Goal: Information Seeking & Learning: Learn about a topic

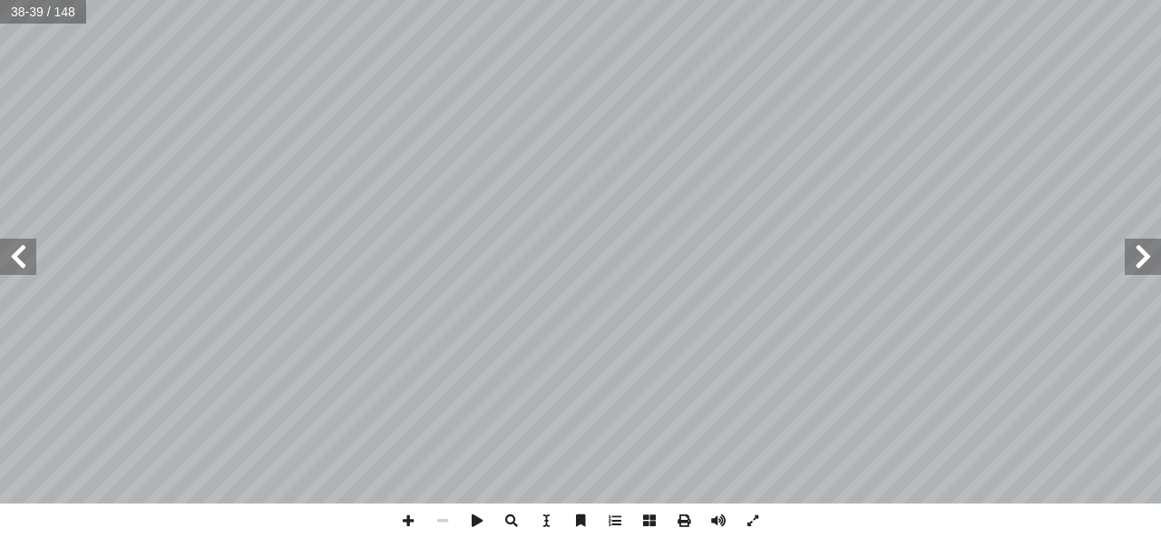
click at [1127, 272] on span at bounding box center [1143, 257] width 36 height 36
click at [1136, 270] on span at bounding box center [1143, 257] width 36 height 36
click at [1142, 268] on span at bounding box center [1143, 257] width 36 height 36
click at [1136, 270] on span at bounding box center [1143, 257] width 36 height 36
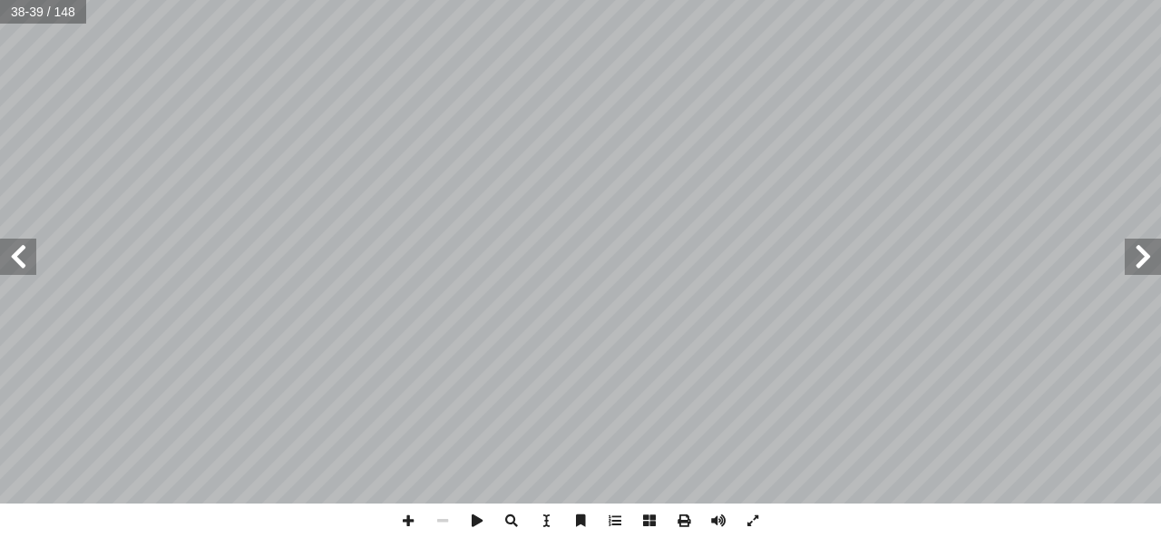
click at [1136, 268] on span at bounding box center [1143, 257] width 36 height 36
click at [1135, 265] on span at bounding box center [1143, 257] width 36 height 36
click at [1133, 265] on span at bounding box center [1143, 257] width 36 height 36
click at [29, 268] on span at bounding box center [18, 257] width 36 height 36
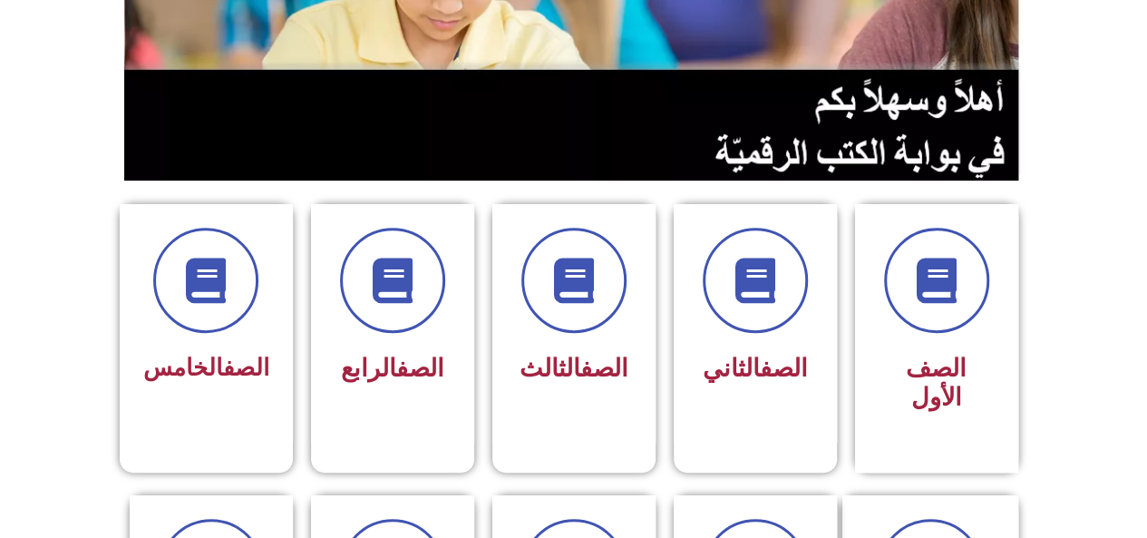
scroll to position [312, 0]
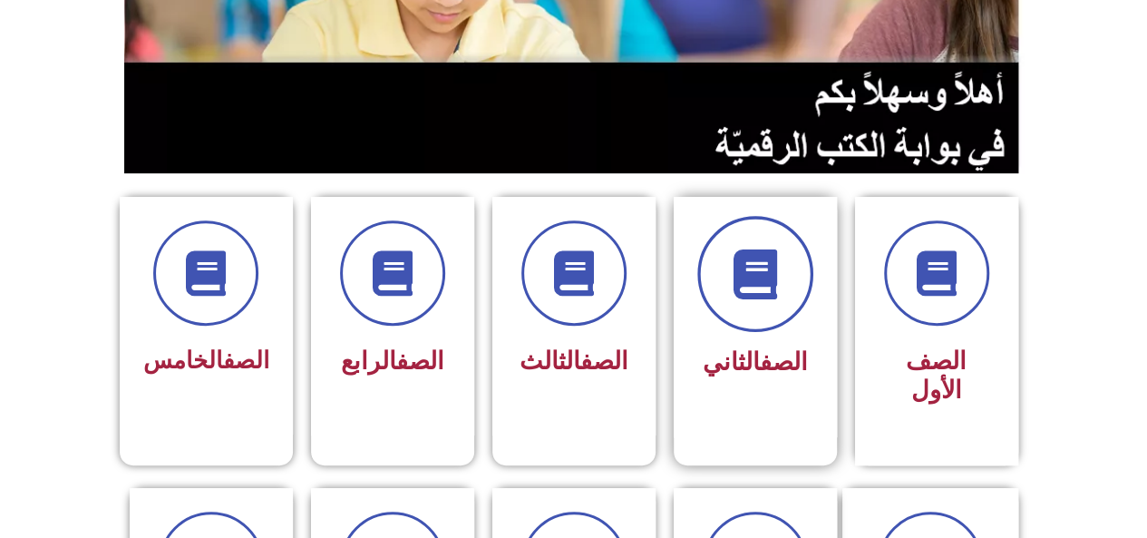
click at [748, 277] on icon at bounding box center [755, 274] width 50 height 50
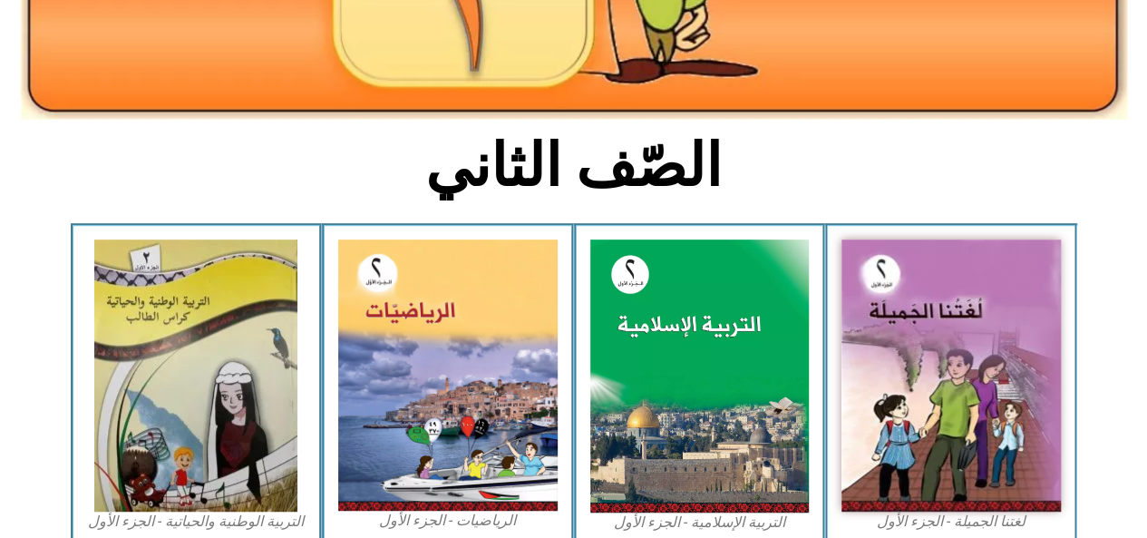
scroll to position [357, 0]
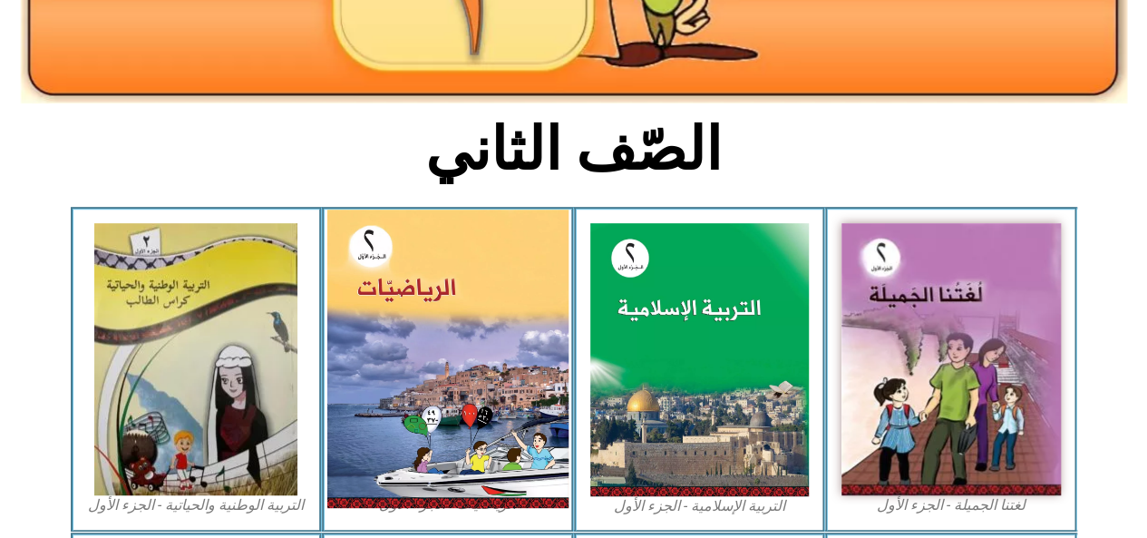
click at [418, 344] on img at bounding box center [447, 359] width 241 height 298
click at [450, 361] on img at bounding box center [447, 359] width 241 height 298
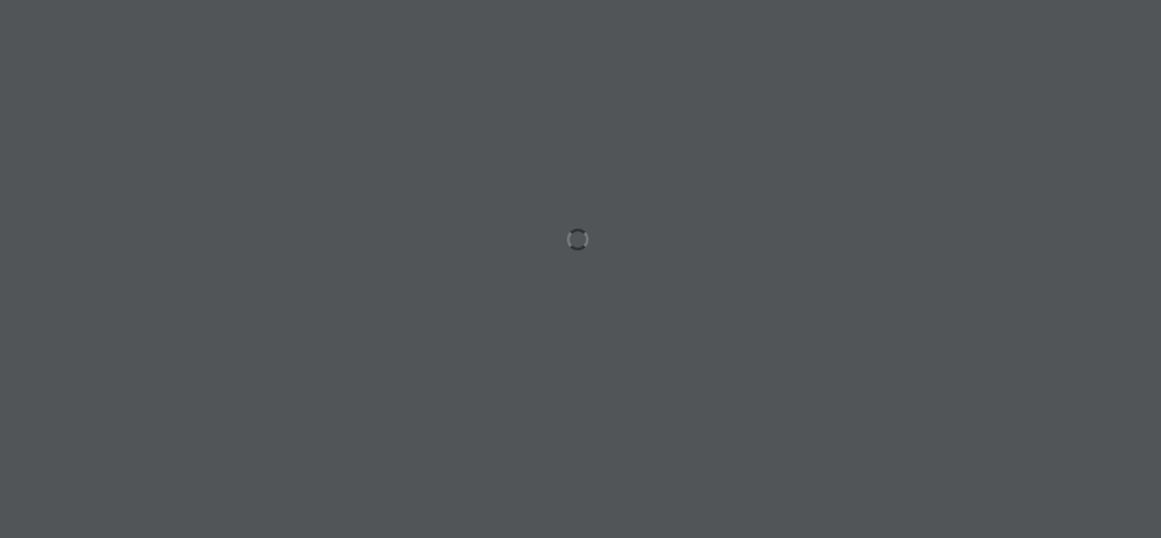
click at [31, 298] on div at bounding box center [580, 269] width 1161 height 538
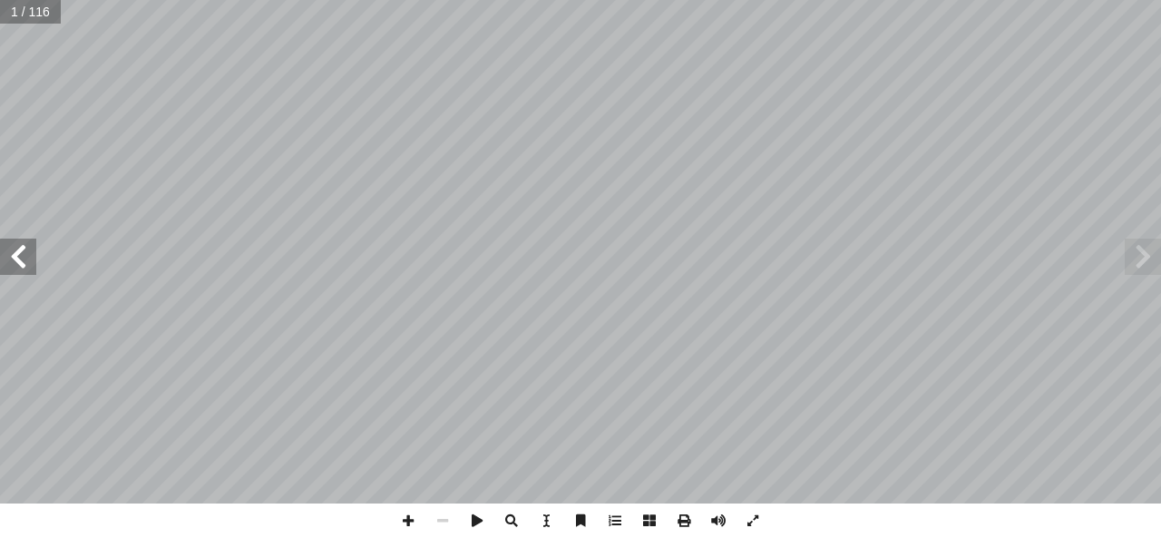
click at [33, 262] on span at bounding box center [18, 257] width 36 height 36
click at [31, 261] on span at bounding box center [18, 257] width 36 height 36
click at [30, 261] on span at bounding box center [18, 257] width 36 height 36
click at [28, 261] on span at bounding box center [18, 257] width 36 height 36
click at [24, 263] on span at bounding box center [18, 257] width 36 height 36
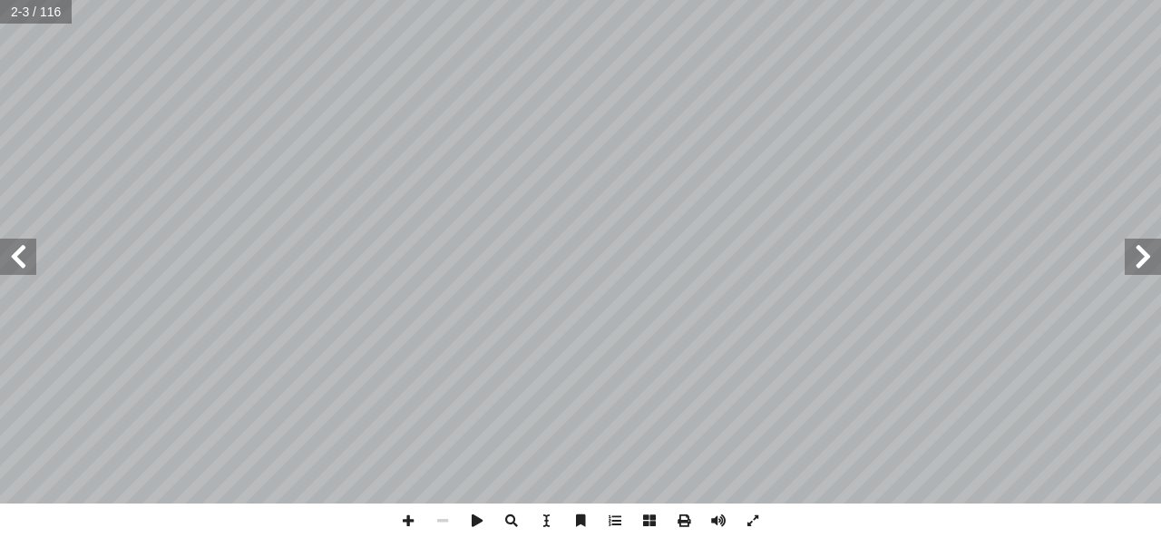
click at [28, 267] on span at bounding box center [18, 257] width 36 height 36
click at [29, 266] on span at bounding box center [18, 257] width 36 height 36
click at [34, 268] on span at bounding box center [18, 257] width 36 height 36
click at [25, 268] on span at bounding box center [18, 257] width 36 height 36
click at [27, 268] on span at bounding box center [18, 257] width 36 height 36
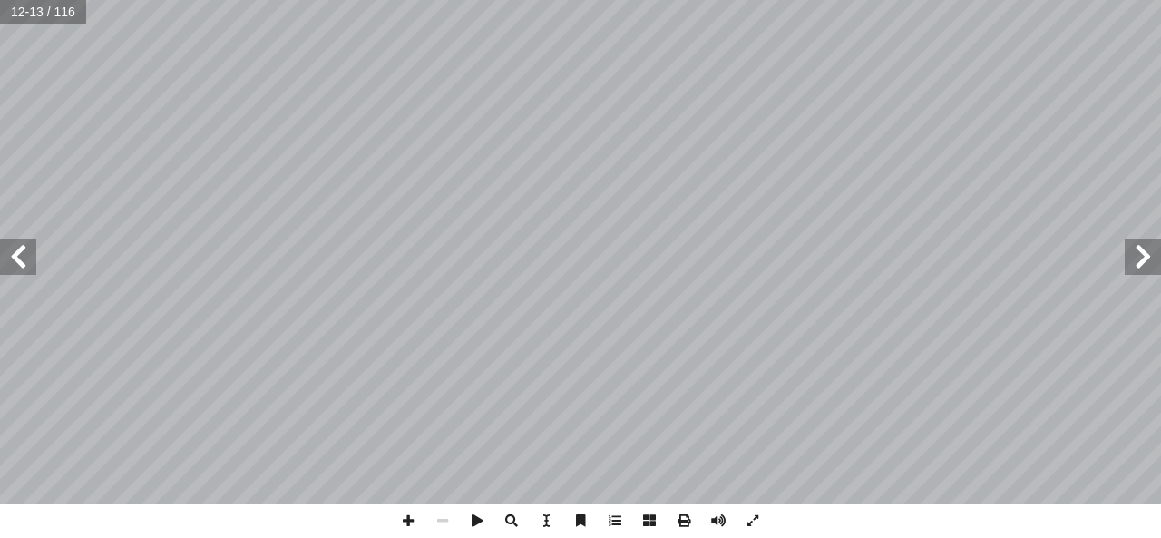
click at [33, 269] on span at bounding box center [18, 257] width 36 height 36
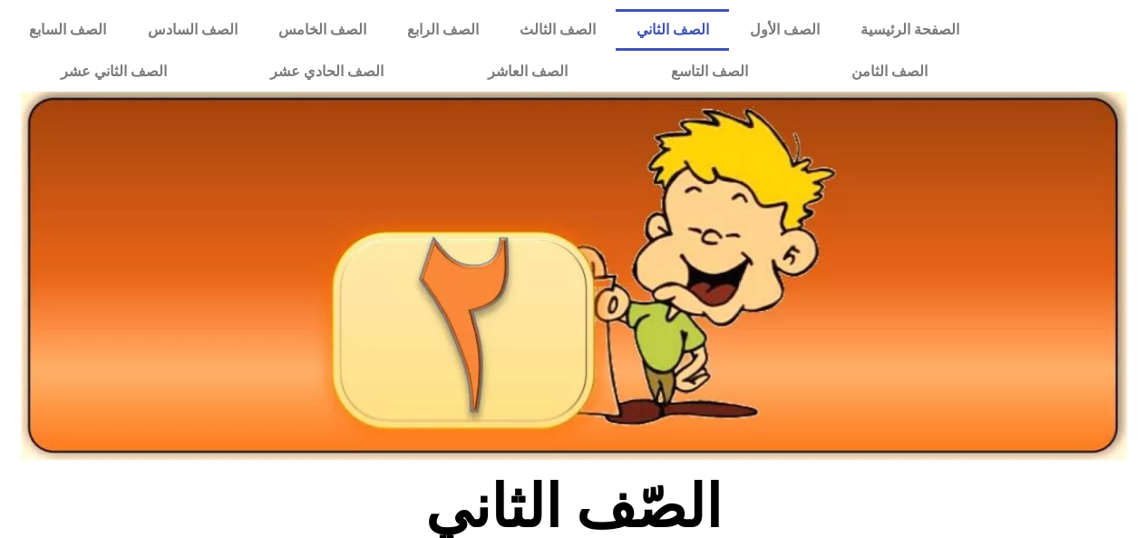
scroll to position [357, 0]
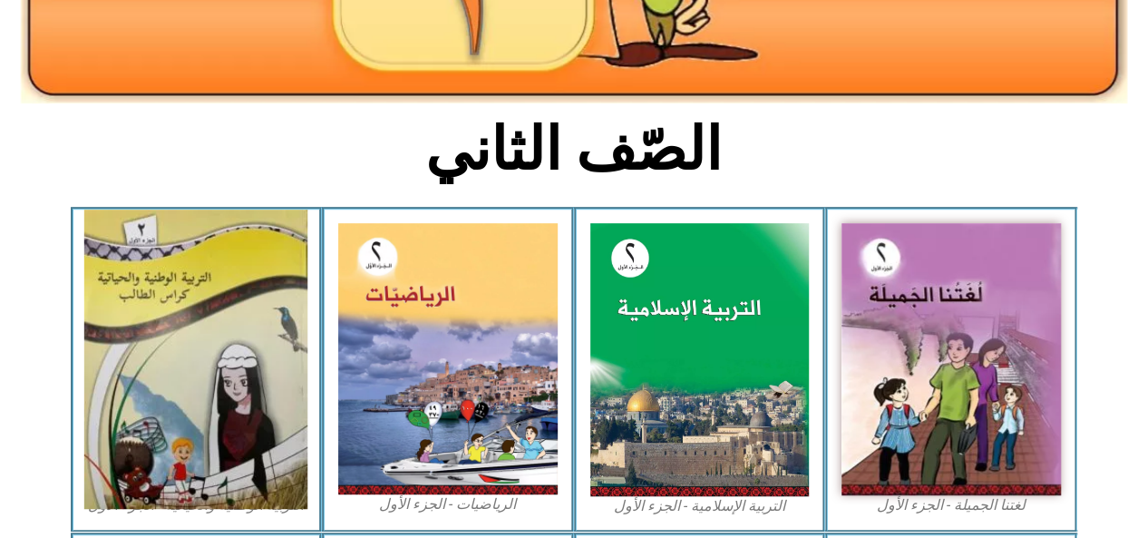
click at [165, 349] on img at bounding box center [195, 359] width 223 height 299
click at [169, 361] on img at bounding box center [195, 359] width 223 height 299
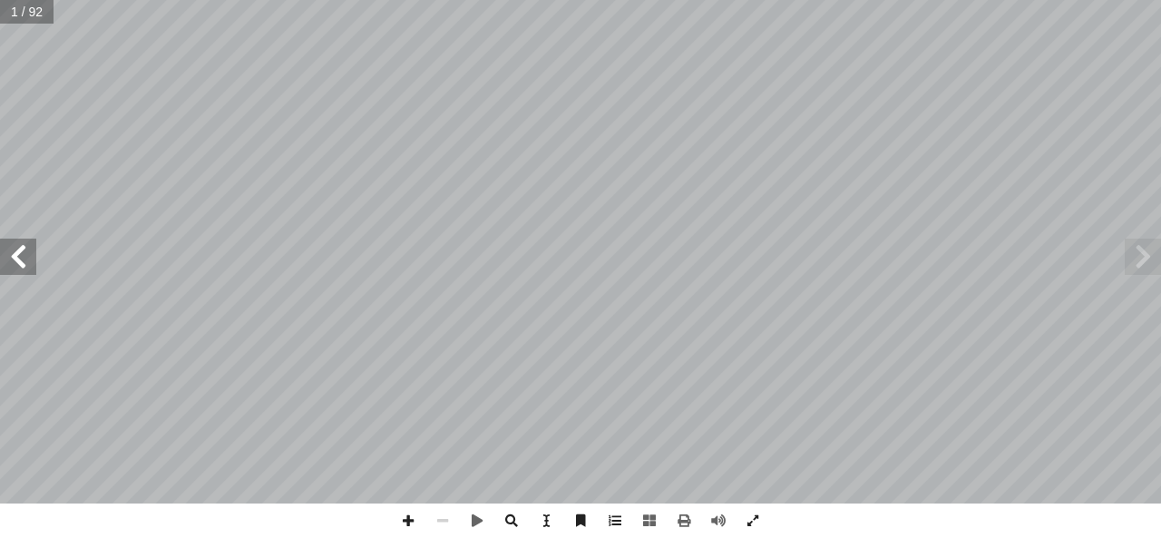
click at [5, 257] on span at bounding box center [18, 257] width 36 height 36
click at [9, 260] on span at bounding box center [18, 257] width 36 height 36
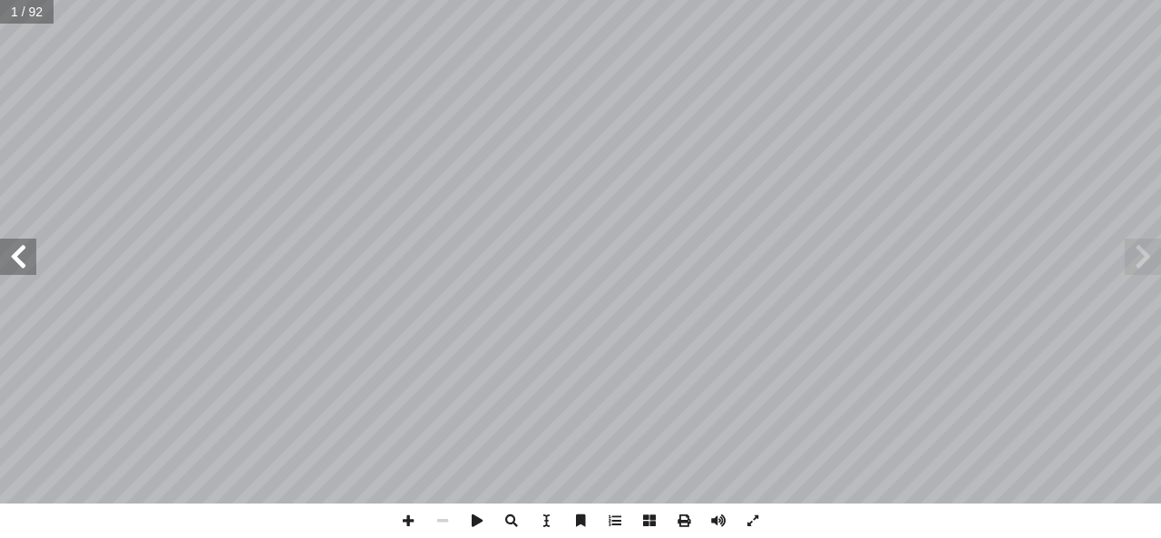
click at [21, 250] on span at bounding box center [18, 257] width 36 height 36
click at [23, 250] on span at bounding box center [18, 257] width 36 height 36
click at [28, 253] on span at bounding box center [18, 257] width 36 height 36
click at [28, 250] on span at bounding box center [18, 257] width 36 height 36
click at [30, 254] on span at bounding box center [18, 257] width 36 height 36
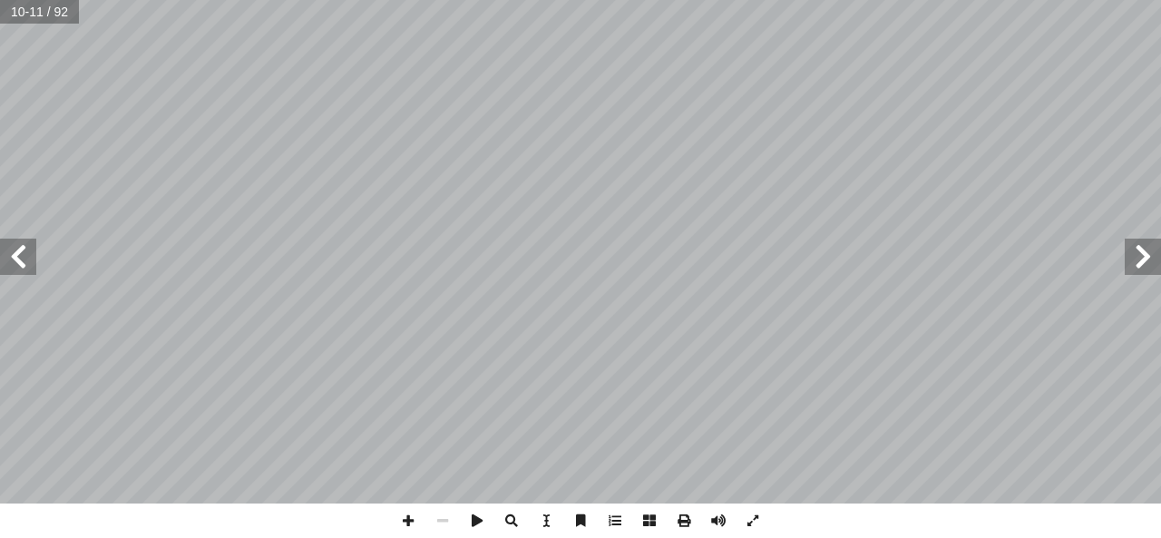
click at [24, 258] on span at bounding box center [18, 257] width 36 height 36
click at [26, 259] on span at bounding box center [18, 257] width 36 height 36
